Goal: Transaction & Acquisition: Purchase product/service

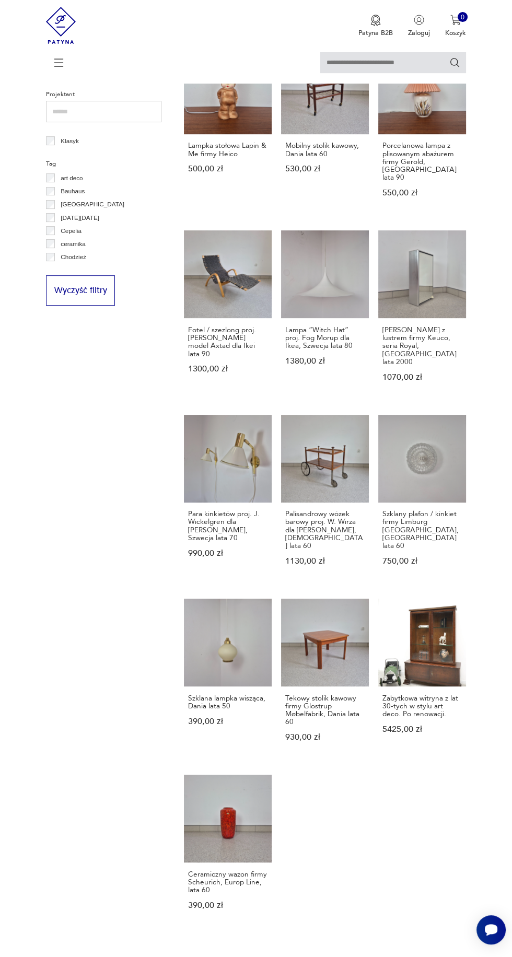
click at [266, 957] on button "2" at bounding box center [265, 969] width 17 height 17
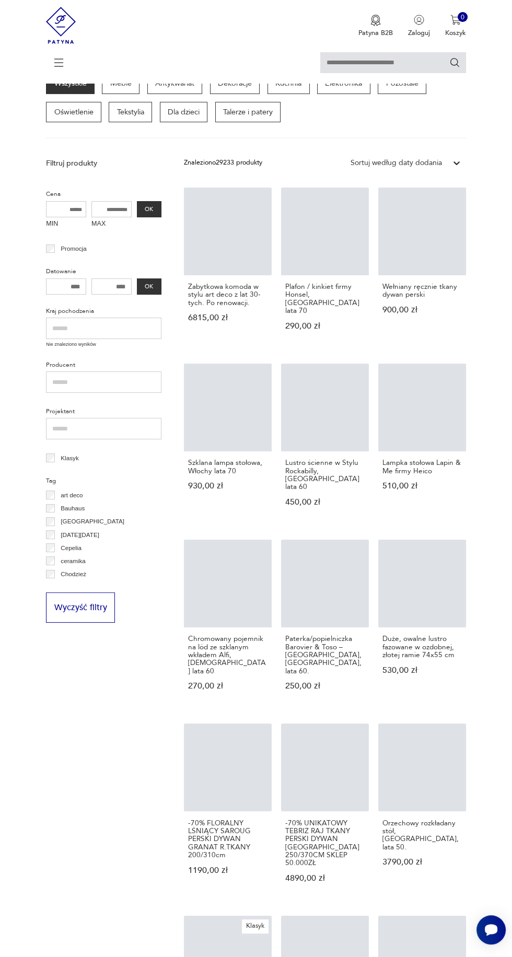
scroll to position [92, 0]
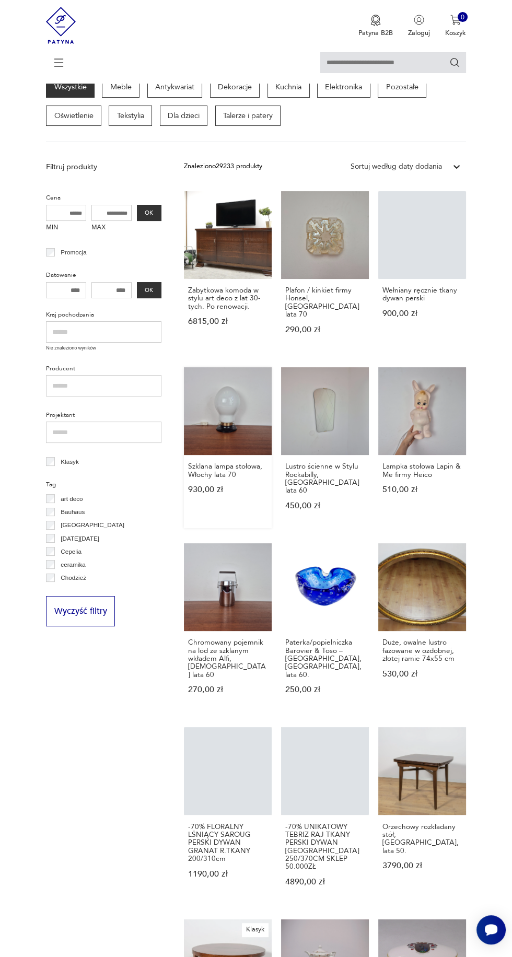
click at [244, 405] on link "Szklana lampa stołowa, [GEOGRAPHIC_DATA] lata 70 930,00 zł" at bounding box center [228, 447] width 88 height 161
